Goal: Check status: Check status

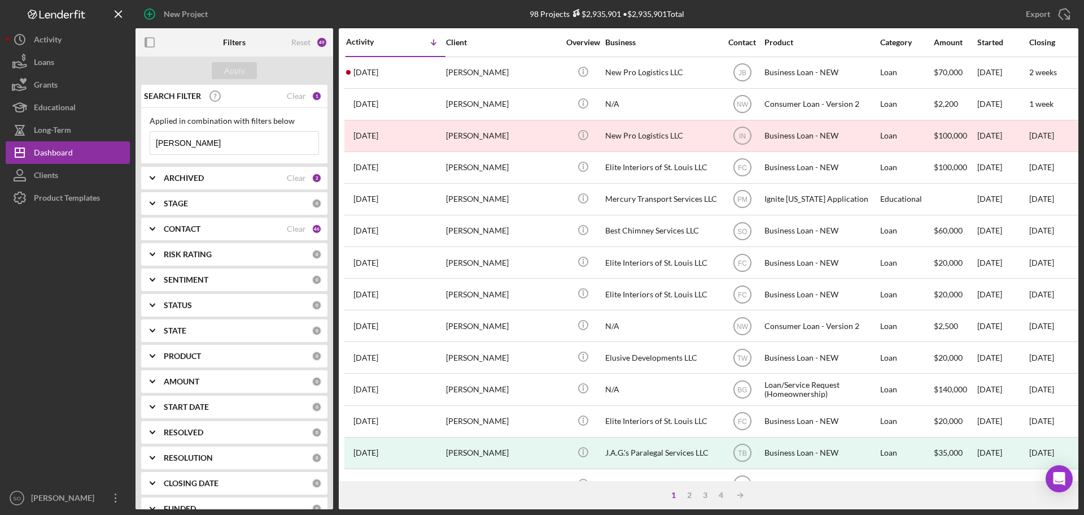
click at [224, 141] on input "[PERSON_NAME]" at bounding box center [234, 143] width 168 height 23
drag, startPoint x: 226, startPoint y: 143, endPoint x: 136, endPoint y: 145, distance: 90.4
click at [136, 145] on div "SEARCH FILTER Clear 1 Applied in combination with filters below [PERSON_NAME] I…" at bounding box center [235, 297] width 198 height 424
paste input "[PERSON_NAME]"
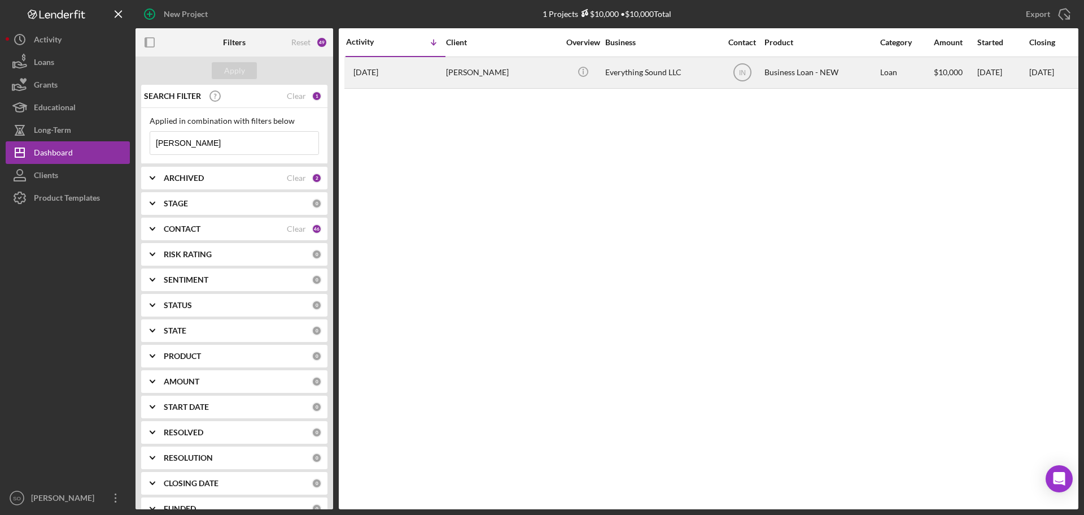
type input "[PERSON_NAME]"
click at [556, 76] on div "[PERSON_NAME]" at bounding box center [502, 73] width 113 height 30
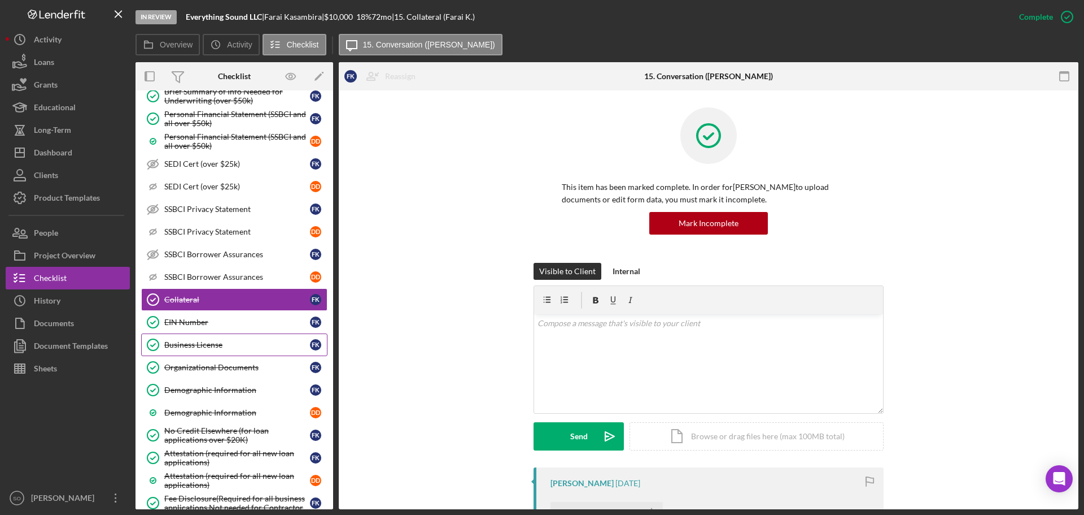
scroll to position [88, 0]
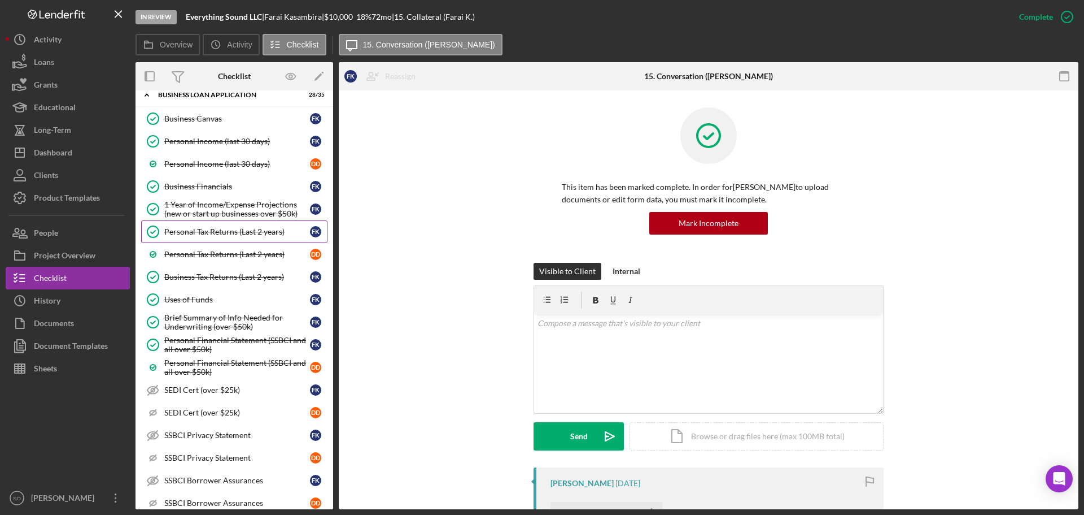
click at [229, 231] on div "Personal Tax Returns (Last 2 years)" at bounding box center [237, 231] width 146 height 9
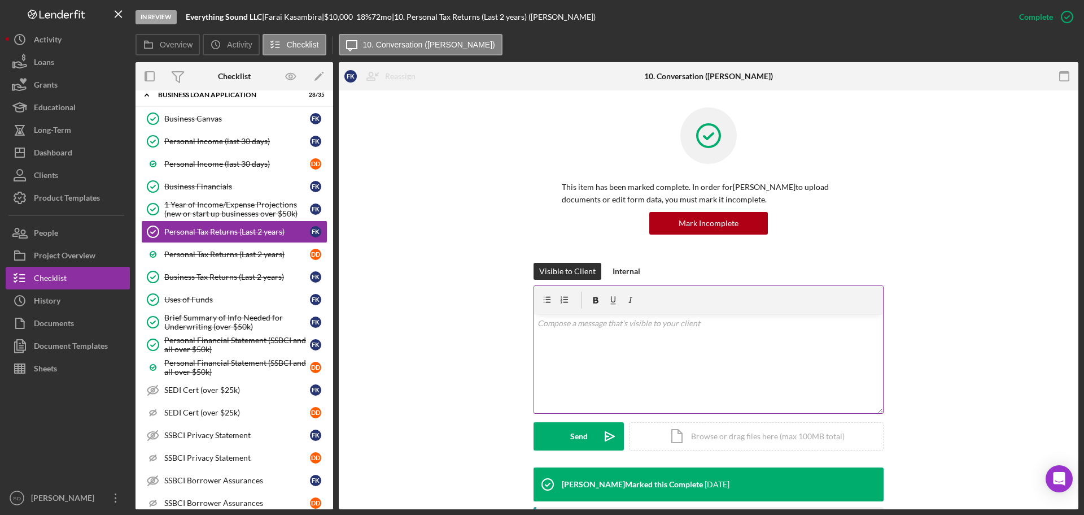
scroll to position [236, 0]
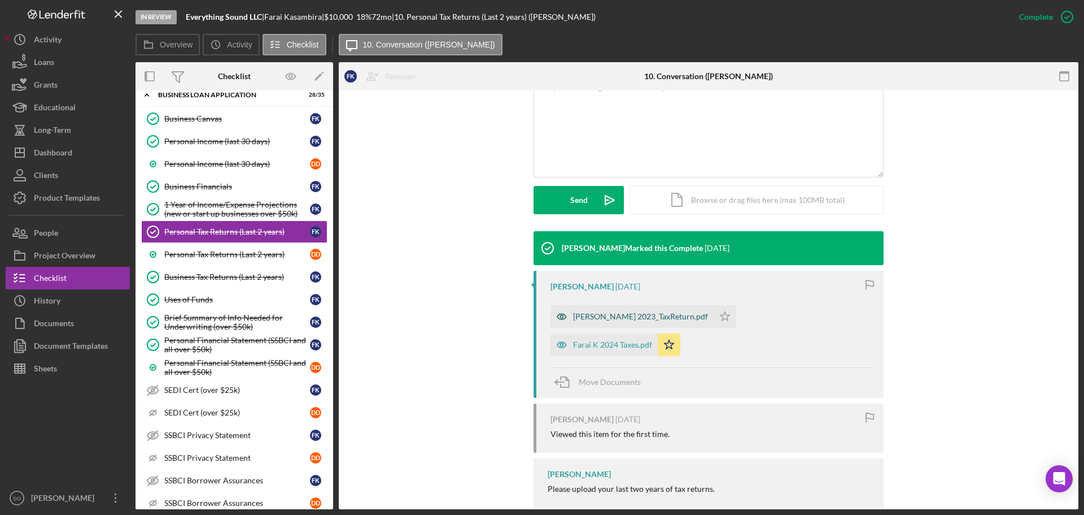
click at [647, 315] on div "[PERSON_NAME] 2023_TaxReturn.pdf" at bounding box center [640, 316] width 135 height 9
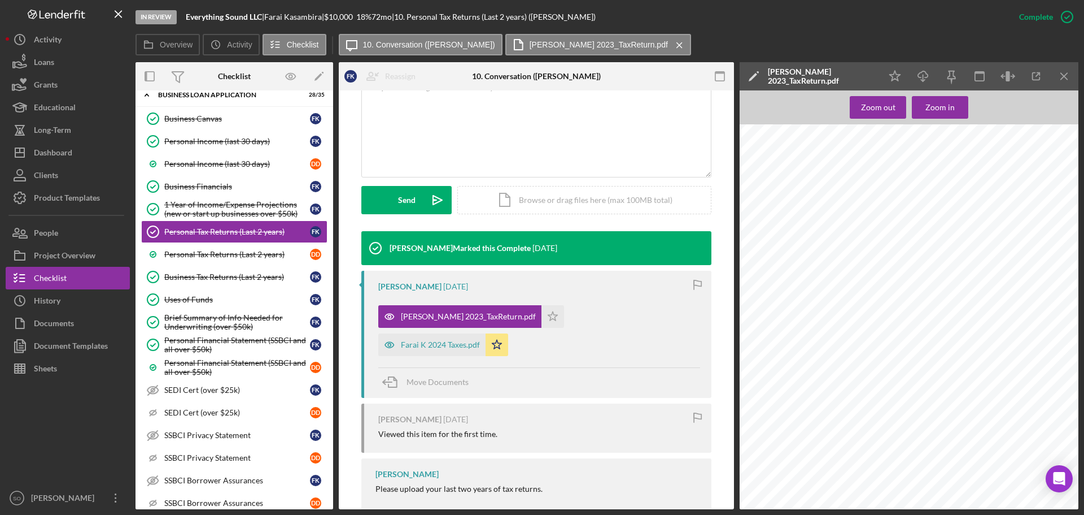
scroll to position [452, 0]
click at [480, 340] on div "Farai K 2024 Taxes.pdf" at bounding box center [440, 344] width 79 height 9
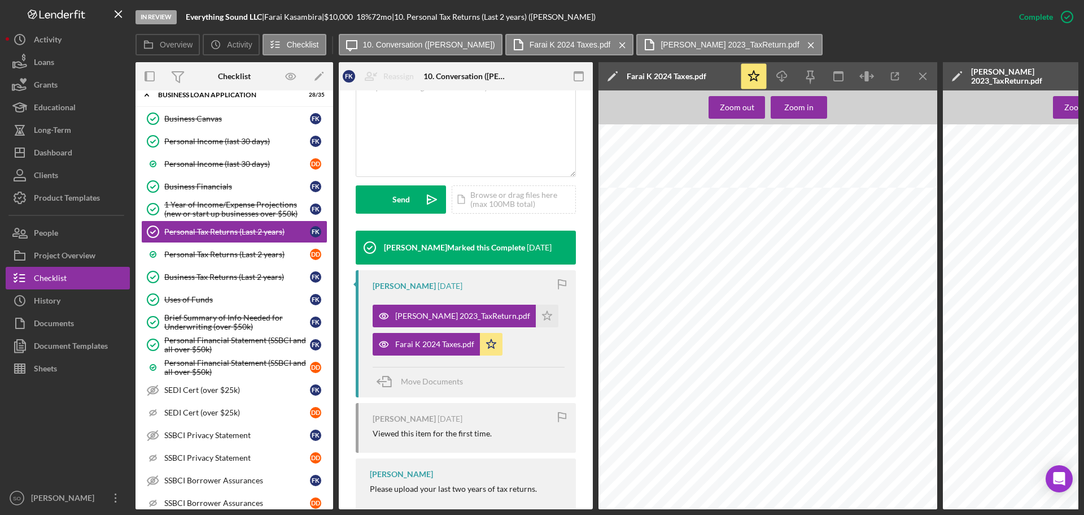
scroll to position [339, 0]
click at [233, 150] on link "Personal Income (last 30 days) Personal Income (last 30 days) F K" at bounding box center [234, 141] width 186 height 23
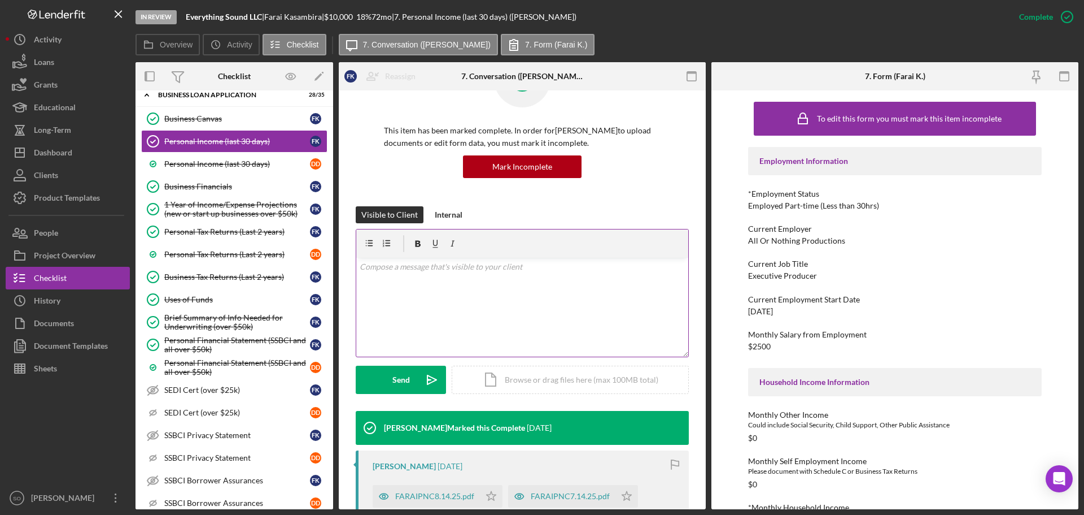
scroll to position [169, 0]
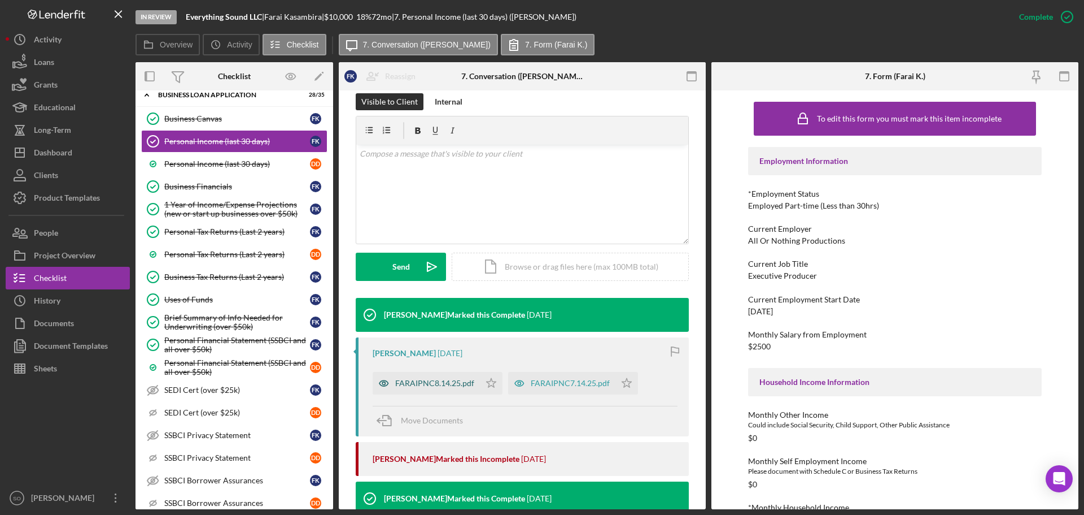
click at [436, 378] on div "FARAIPNC8.14.25.pdf" at bounding box center [434, 382] width 79 height 9
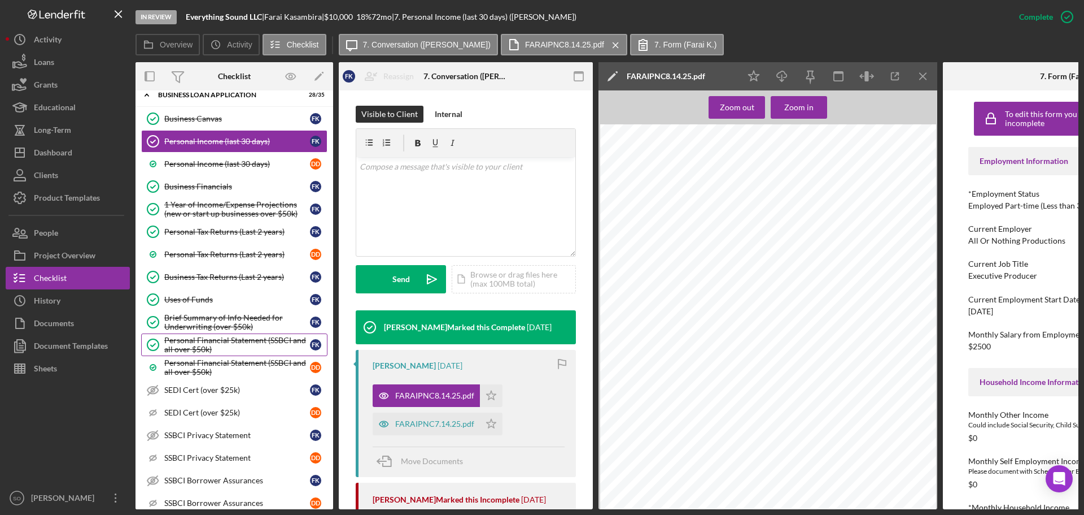
scroll to position [0, 0]
